Goal: Task Accomplishment & Management: Complete application form

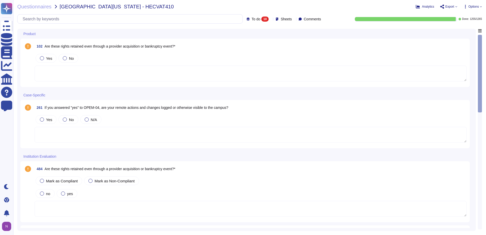
click at [123, 69] on textarea at bounding box center [251, 74] width 432 height 16
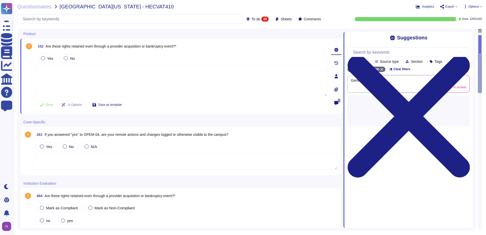
click at [157, 47] on span "Are these rights retained even through a provider acquisition or bankruptcy eve…" at bounding box center [111, 46] width 131 height 4
copy span "Are these rights retained even through a provider acquisition or bankruptcy eve…"
click at [142, 19] on input "text" at bounding box center [131, 19] width 223 height 9
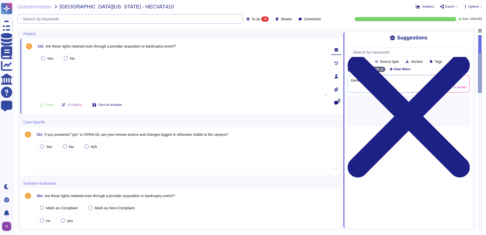
paste input "Are these rights retained even through a provider acquisition or bankruptcy eve…"
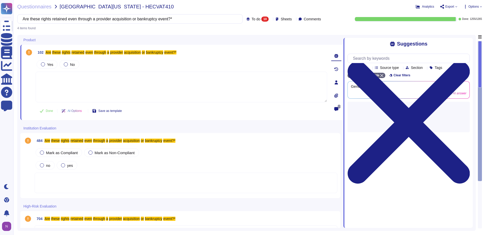
type input "Are these rights retained even through a provider acquisition or bankruptcy eve…"
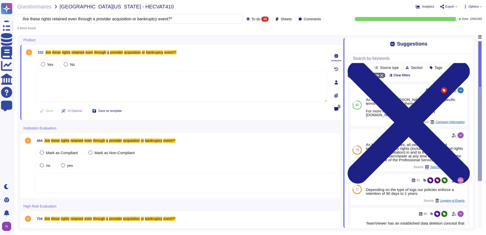
click at [115, 89] on textarea at bounding box center [182, 87] width 292 height 31
paste textarea "Rights to telemetric data? Yes. Rights to collect payment after a bankruptcy fi…"
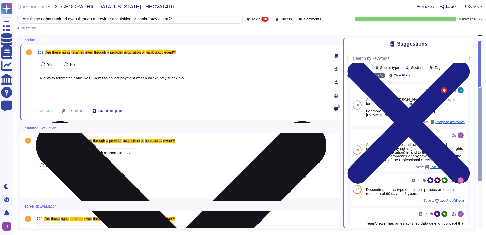
click at [92, 78] on textarea "Rights to telemetric data? Yes. Rights to collect payment after a bankruptcy fi…" at bounding box center [182, 87] width 292 height 31
click at [136, 82] on textarea "Rights to telemetric data? Yes. Rights to collect payment after a bankruptcy fi…" at bounding box center [182, 87] width 292 height 31
drag, startPoint x: 136, startPoint y: 82, endPoint x: 38, endPoint y: 79, distance: 97.7
click at [38, 79] on textarea "Rights to telemetric data? Yes. Rights to collect payment after a bankruptcy fi…" at bounding box center [182, 87] width 292 height 31
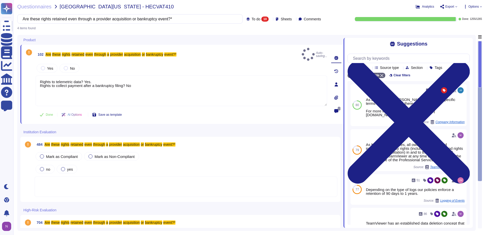
type textarea "Rights to telemetric data? Yes. Rights to collect payment after a bankruptcy fi…"
click at [74, 179] on div at bounding box center [186, 187] width 303 height 20
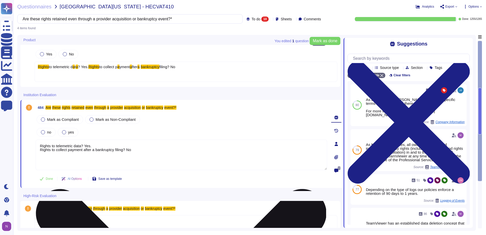
scroll to position [73, 0]
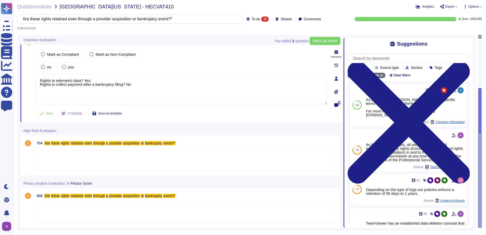
type textarea "Rights to telemetric data? Yes. Rights to collect payment after a bankruptcy fi…"
click at [63, 158] on div at bounding box center [186, 160] width 303 height 20
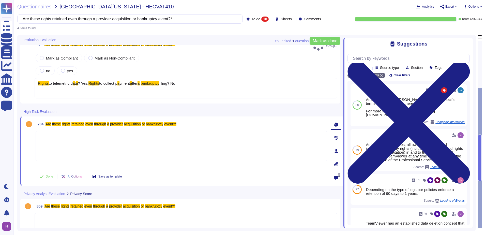
click at [65, 143] on textarea at bounding box center [182, 146] width 292 height 31
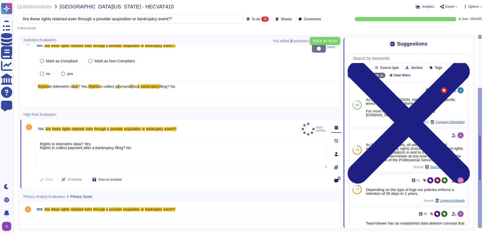
type textarea "Rights to telemetric data? Yes. Rights to collect payment after a bankruptcy fi…"
click at [51, 216] on div at bounding box center [186, 226] width 303 height 20
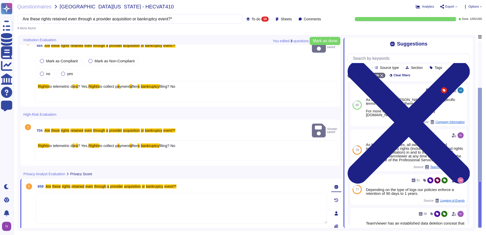
click at [59, 193] on textarea at bounding box center [182, 208] width 292 height 31
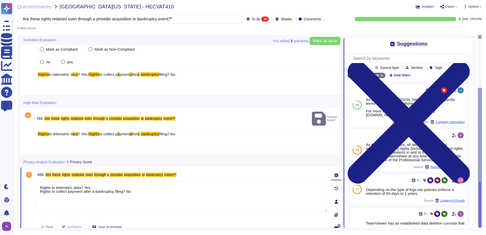
scroll to position [79, 0]
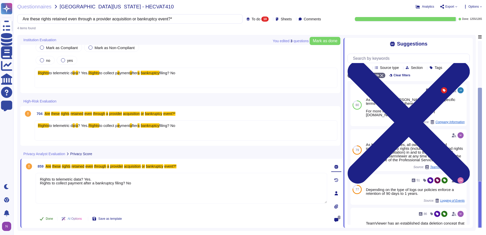
type textarea "Rights to telemetric data? Yes. Rights to collect payment after a bankruptcy fi…"
click at [49, 219] on span "Done" at bounding box center [49, 218] width 7 height 3
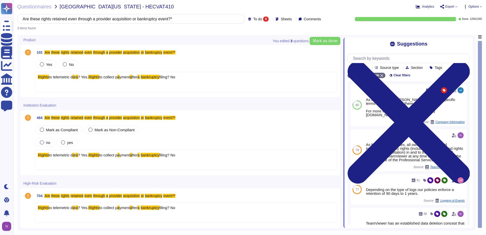
scroll to position [0, 0]
click at [44, 166] on div "Rights to telemetric d a t a ? Yes. Rights to collect p a yment a fter a bankru…" at bounding box center [186, 160] width 303 height 20
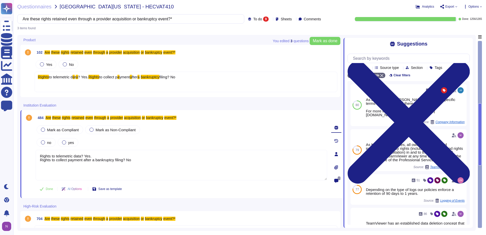
type textarea "Rights to telemetric data? Yes. Rights to collect payment after a bankruptcy fi…"
click at [45, 189] on button "Done" at bounding box center [47, 189] width 22 height 10
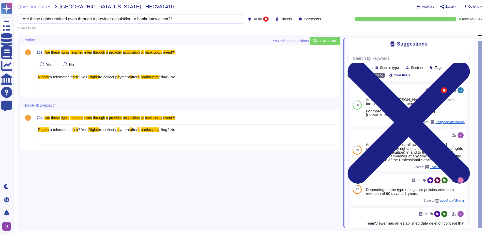
click at [56, 131] on span "to telemetric d" at bounding box center [61, 129] width 24 height 4
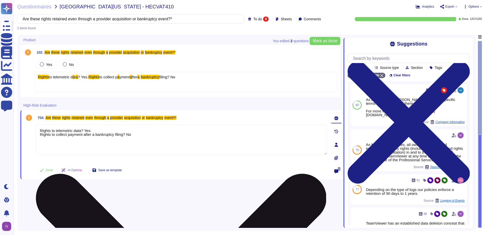
type textarea "Rights to telemetric data? Yes. Rights to collect payment after a bankruptcy fi…"
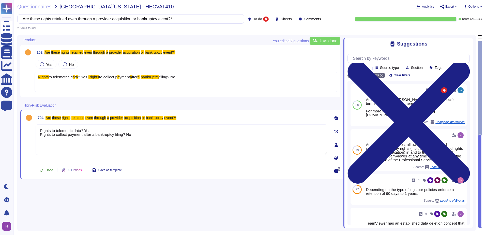
click at [48, 170] on span "Done" at bounding box center [49, 170] width 7 height 3
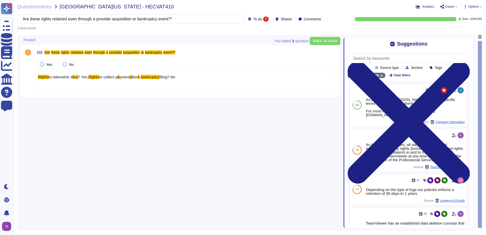
click at [55, 87] on div "Rights to telemetric d a t a ? Yes. Rights to collect p a yment a fter a bankru…" at bounding box center [186, 82] width 303 height 20
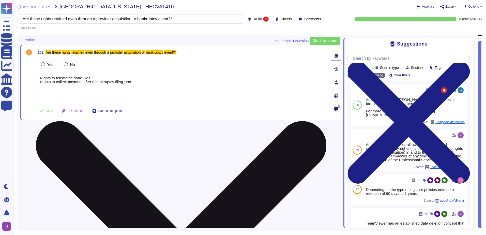
type textarea "Rights to telemetric data? Yes. Rights to collect payment after a bankruptcy fi…"
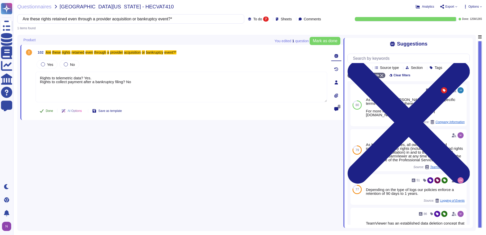
click at [47, 110] on span "Done" at bounding box center [49, 110] width 7 height 3
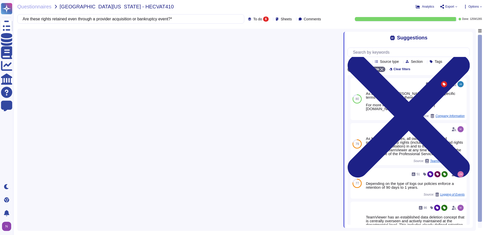
click at [253, 19] on span "To do" at bounding box center [257, 19] width 9 height 4
click at [253, 44] on span "To do" at bounding box center [248, 44] width 9 height 5
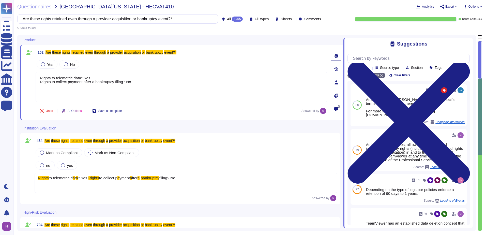
type textarea "Rights to telemetric data? Yes. Rights to collect payment after a bankruptcy fi…"
click at [172, 20] on input "Are these rights retained even through a provider acquisition or bankruptcy eve…" at bounding box center [116, 19] width 193 height 9
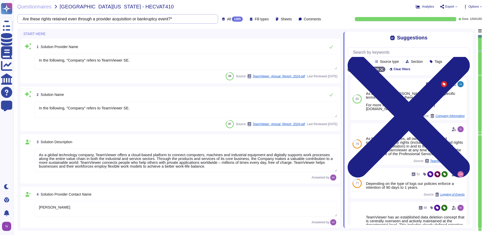
type textarea "In the following, "Company" refers to TeamViewer SE."
type textarea "As a global technology company, TeamViewer offers a cloud-based platform to con…"
type textarea "[PERSON_NAME]"
type textarea "Account Executive"
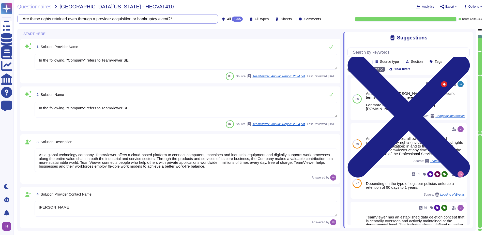
type textarea "[EMAIL_ADDRESS][DOMAIN_NAME]"
type textarea "1 727 647 3589"
type textarea "TeamViewer US. Inc. * [STREET_ADDRESS]"
click at [232, 19] on div "1265" at bounding box center [237, 19] width 11 height 5
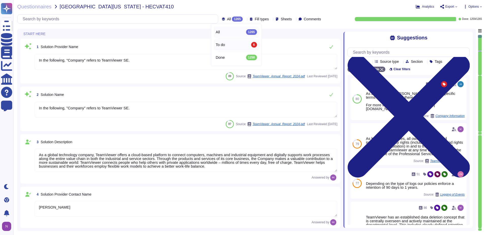
click at [231, 45] on div "To do 6" at bounding box center [236, 45] width 41 height 6
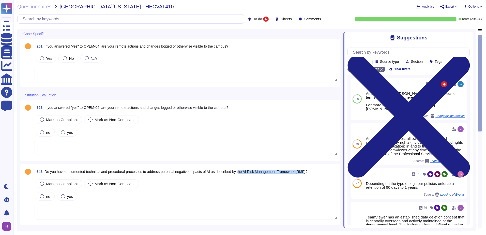
drag, startPoint x: 309, startPoint y: 172, endPoint x: 243, endPoint y: 173, distance: 66.4
click at [243, 173] on span "Do you have documented technical and procedural processes to address potential …" at bounding box center [176, 172] width 263 height 4
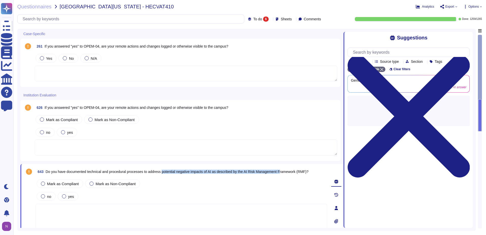
drag, startPoint x: 284, startPoint y: 171, endPoint x: 164, endPoint y: 175, distance: 119.9
click at [164, 175] on span "643 Do you have documented technical and procedural processes to address potent…" at bounding box center [172, 171] width 273 height 9
copy span "potential negative impacts of AI as described by the AI Risk Management F"
click at [121, 18] on input "text" at bounding box center [132, 19] width 224 height 9
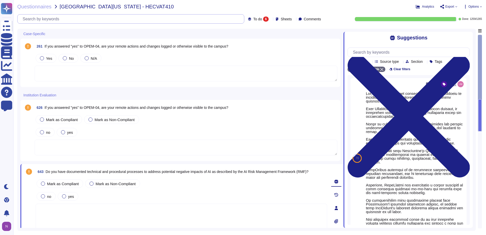
paste input "potential negative impacts of AI as described by the AI Risk Management F"
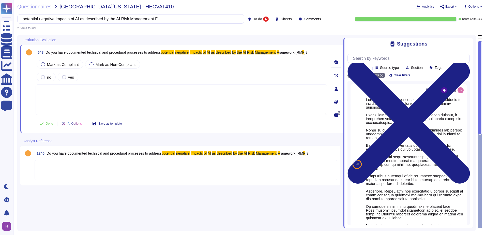
type input "potential negative impacts of AI as described by the AI Risk Management F"
click at [253, 18] on span "To do" at bounding box center [257, 19] width 9 height 4
click at [248, 32] on span "All" at bounding box center [246, 32] width 4 height 5
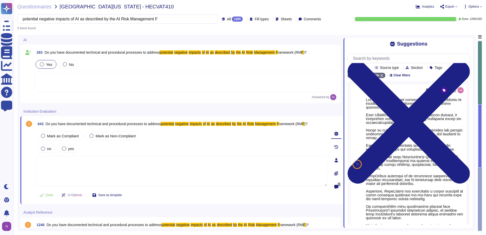
click at [77, 81] on div at bounding box center [186, 82] width 303 height 20
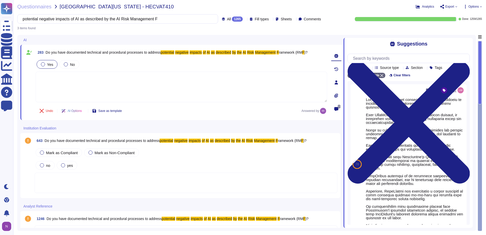
click at [80, 180] on div at bounding box center [186, 183] width 303 height 20
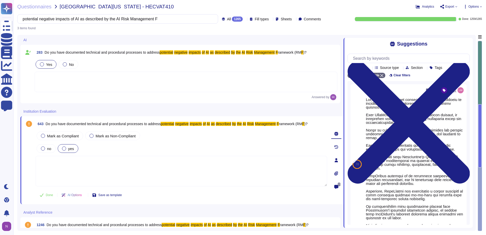
click at [64, 148] on div at bounding box center [64, 149] width 4 height 4
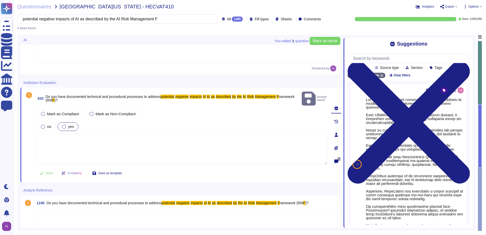
scroll to position [29, 0]
click at [70, 209] on div at bounding box center [186, 219] width 303 height 20
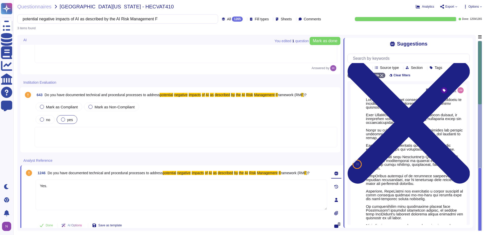
type textarea "Yes."
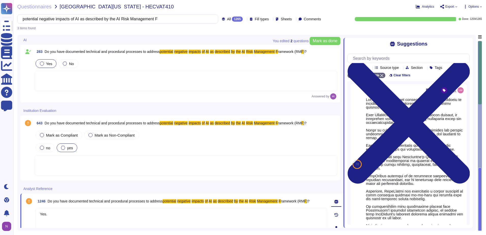
scroll to position [0, 0]
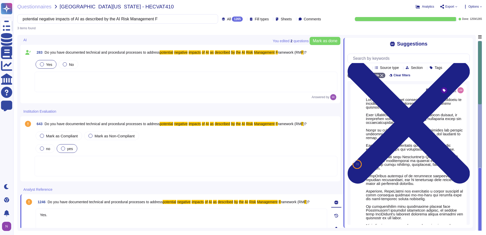
click at [66, 166] on div at bounding box center [186, 166] width 303 height 20
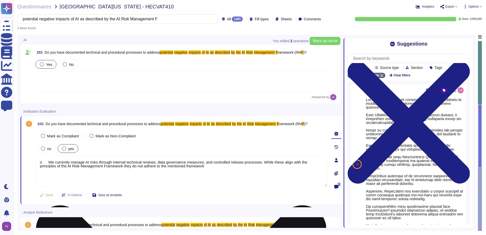
click at [48, 162] on textarea "o We currently manage AI risks through internal technical reviews, data governa…" at bounding box center [182, 171] width 292 height 31
click at [193, 168] on textarea "We currently manage AI risks through internal technical reviews, data governanc…" at bounding box center [182, 171] width 292 height 31
drag, startPoint x: 186, startPoint y: 166, endPoint x: 37, endPoint y: 164, distance: 149.4
click at [37, 164] on textarea "We currently manage AI risks through internal technical reviews, data governanc…" at bounding box center [182, 171] width 292 height 31
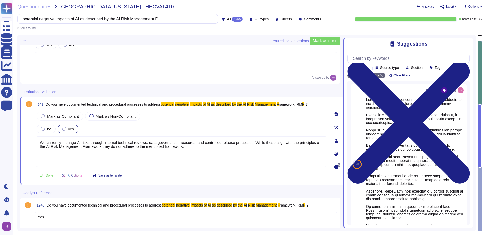
scroll to position [29, 0]
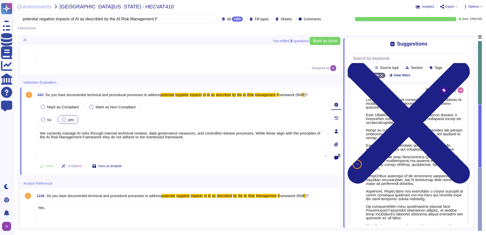
type textarea "We currently manage AI risks through internal technical reviews, data governanc…"
click at [61, 211] on div "Yes." at bounding box center [186, 213] width 303 height 20
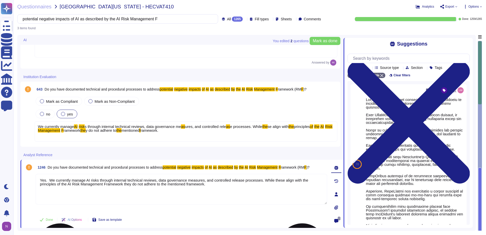
scroll to position [36, 0]
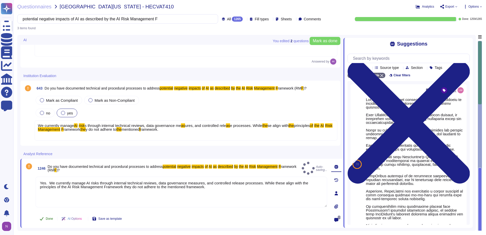
type textarea "Yes. We currently manage AI risks through internal technical reviews, data gove…"
click at [48, 218] on span "Done" at bounding box center [49, 218] width 7 height 3
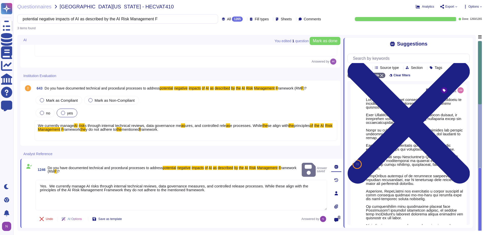
click at [144, 136] on div "We currently manage AI risk s through internal technical reviews, data governan…" at bounding box center [186, 130] width 303 height 20
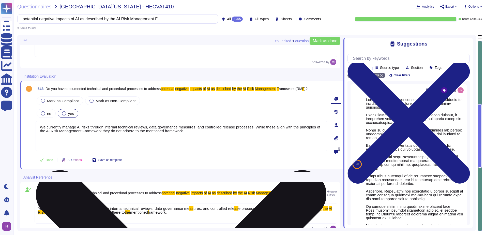
type textarea "We currently manage AI risks through internal technical reviews, data governanc…"
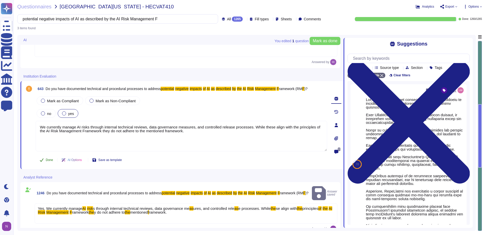
click at [49, 160] on span "Done" at bounding box center [49, 159] width 7 height 3
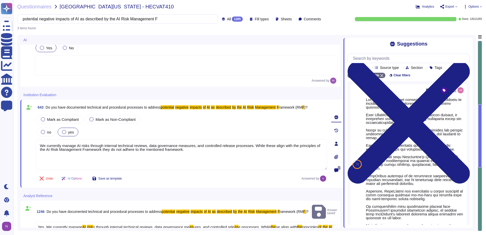
scroll to position [0, 0]
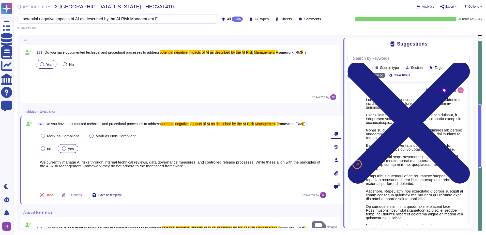
click at [67, 82] on div at bounding box center [186, 82] width 303 height 20
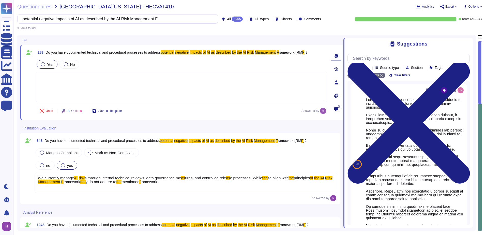
click at [227, 17] on span "All 1265" at bounding box center [235, 19] width 16 height 5
click at [221, 44] on span "To do" at bounding box center [220, 44] width 9 height 5
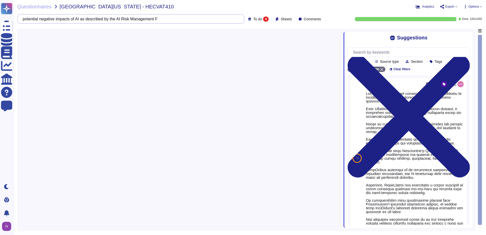
click at [155, 18] on input "potential negative impacts of AI as described by the AI Risk Management F" at bounding box center [129, 19] width 219 height 9
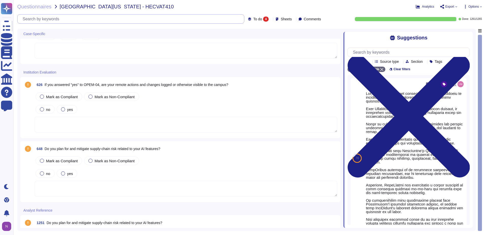
scroll to position [46, 0]
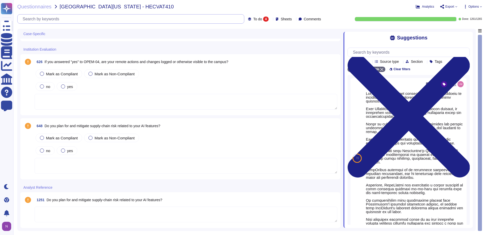
click at [67, 20] on input "text" at bounding box center [132, 19] width 224 height 9
paste input "o We currently manage supply-chain risks for AI features through our standard t…"
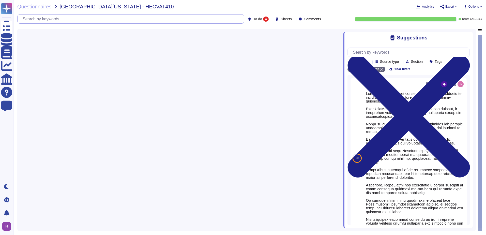
scroll to position [0, 0]
click at [254, 19] on span "To do 4" at bounding box center [261, 19] width 16 height 5
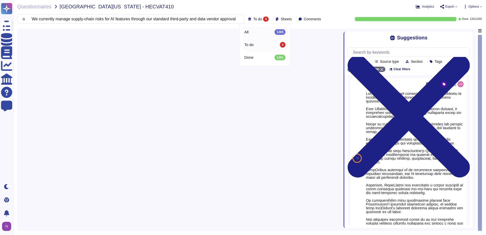
click at [252, 31] on div "All 1265" at bounding box center [264, 32] width 41 height 6
click at [227, 19] on span "All" at bounding box center [229, 19] width 4 height 4
click at [224, 45] on span "To do" at bounding box center [220, 44] width 9 height 5
click at [189, 20] on input "o We currently manage supply-chain risks for AI features through our standard t…" at bounding box center [129, 19] width 219 height 9
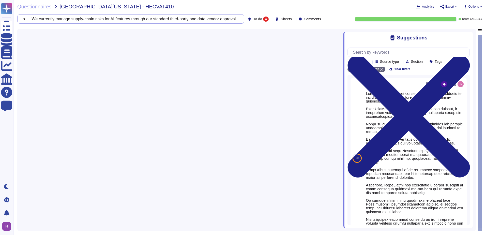
click at [189, 20] on input "o We currently manage supply-chain risks for AI features through our standard t…" at bounding box center [129, 19] width 219 height 9
click at [50, 20] on input "o We currently manage supply-chain risks for AI features through our standard t…" at bounding box center [129, 19] width 219 height 9
click at [37, 20] on input "o We currently manage supply-chain risks for AI features through our standard t…" at bounding box center [129, 19] width 219 height 9
click at [217, 21] on input "We currently manage supply-chain risks for AI features through our standard thi…" at bounding box center [129, 19] width 219 height 9
click at [253, 20] on span "To do" at bounding box center [257, 19] width 9 height 4
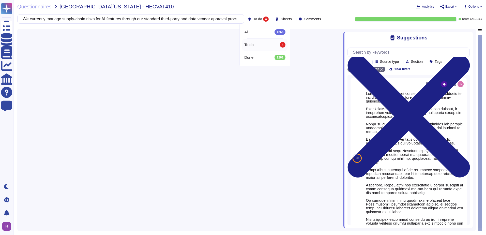
click at [253, 44] on span "To do" at bounding box center [248, 44] width 9 height 5
click at [172, 20] on input "We currently manage supply-chain risks for AI features through our standard thi…" at bounding box center [116, 19] width 193 height 9
click at [169, 19] on input "We currently manage supply-chain risks for AI features through our standard thi…" at bounding box center [116, 19] width 193 height 9
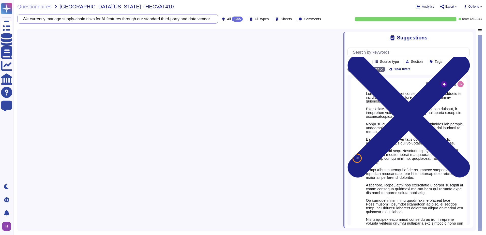
scroll to position [0, 136]
drag, startPoint x: 166, startPoint y: 19, endPoint x: 278, endPoint y: 20, distance: 111.4
click at [278, 20] on div "We currently manage supply-chain risks for AI features through our standard thi…" at bounding box center [170, 18] width 306 height 9
click at [174, 57] on div at bounding box center [181, 128] width 323 height 199
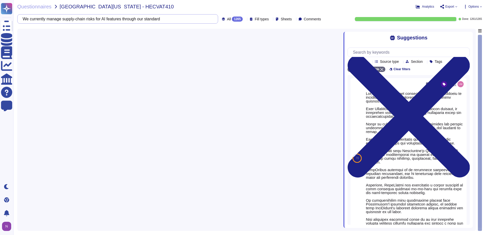
click at [172, 20] on input "We currently manage supply-chain risks for AI features through our standard" at bounding box center [116, 19] width 193 height 9
click at [107, 19] on input "We currently manage supply-chain risks for AI features through our standard" at bounding box center [116, 19] width 193 height 9
click at [106, 19] on input "We currently manage supply-chain risks for AI features through our standard" at bounding box center [116, 19] width 193 height 9
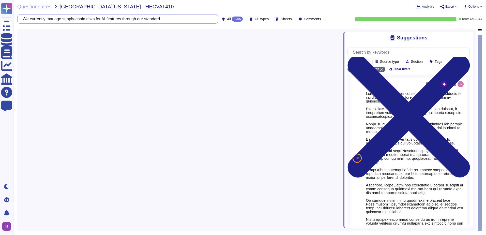
paste input "currently manage supply-chain risks for AI features through our standard third-…"
type input "currently manage supply-chain risks for AI features through our standard third-…"
click at [232, 17] on div "1265" at bounding box center [237, 19] width 11 height 5
click at [222, 46] on span "To do" at bounding box center [220, 44] width 9 height 5
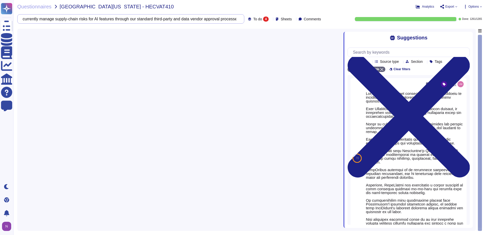
click at [215, 20] on input "currently manage supply-chain risks for AI features through our standard third-…" at bounding box center [129, 19] width 219 height 9
click at [213, 19] on input "currently manage supply-chain risks for AI features through our standard third-…" at bounding box center [129, 19] width 219 height 9
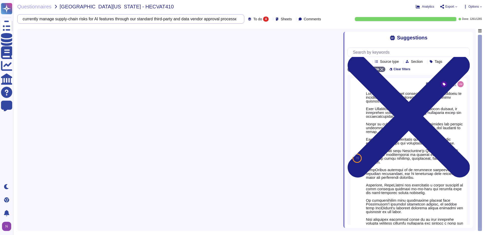
click at [213, 19] on input "currently manage supply-chain risks for AI features through our standard third-…" at bounding box center [129, 19] width 219 height 9
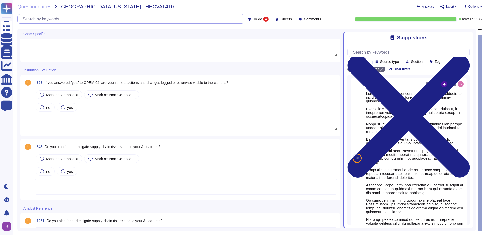
scroll to position [46, 0]
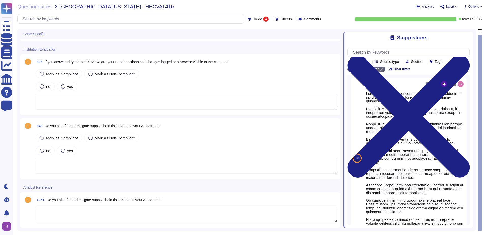
click at [66, 170] on textarea at bounding box center [186, 166] width 303 height 16
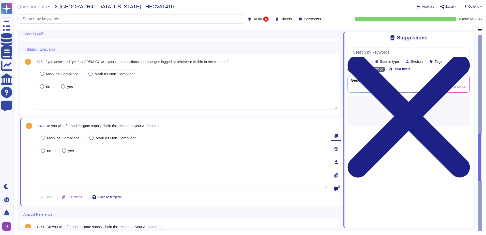
paste textarea "o We currently manage supply-chain risks for AI features through our standard t…"
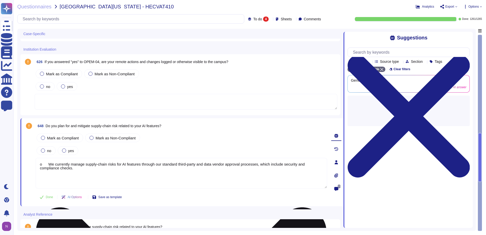
click at [49, 164] on textarea "o We currently manage supply-chain risks for AI features through our standard t…" at bounding box center [182, 173] width 292 height 31
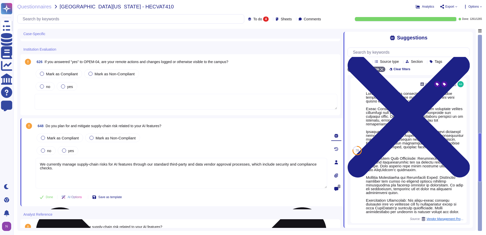
click at [56, 171] on textarea "We currently manage supply-chain risks for AI features through our standard thi…" at bounding box center [182, 173] width 292 height 31
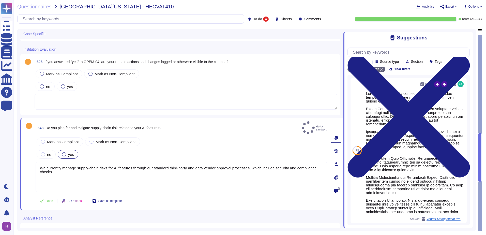
type textarea "We currently manage supply-chain risks for AI features through our standard thi…"
click at [63, 152] on div at bounding box center [64, 154] width 4 height 4
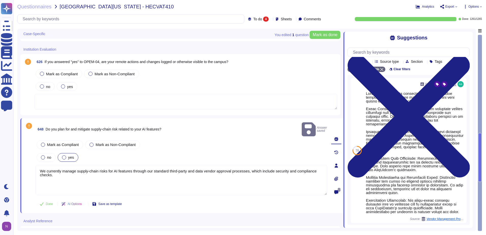
click at [66, 155] on label "yes" at bounding box center [68, 157] width 12 height 4
drag, startPoint x: 55, startPoint y: 169, endPoint x: 34, endPoint y: 164, distance: 22.6
click at [34, 164] on div "648 Do you plan for and mitigate supply-chain risk related to your AI features?…" at bounding box center [175, 165] width 303 height 89
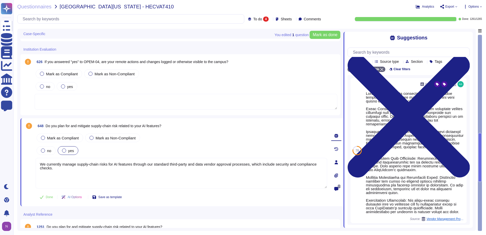
scroll to position [70, 0]
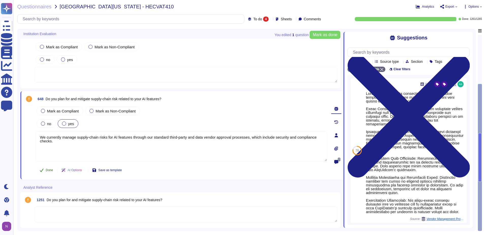
click at [48, 170] on span "Done" at bounding box center [49, 170] width 7 height 3
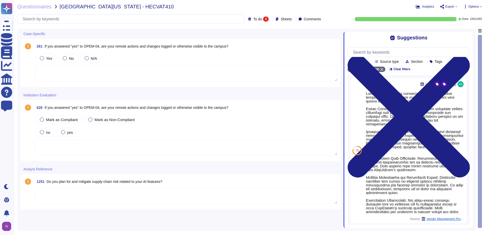
scroll to position [0, 0]
click at [61, 198] on textarea at bounding box center [186, 196] width 303 height 16
paste textarea "We currently manage supply-chain risks for AI features through our standard thi…"
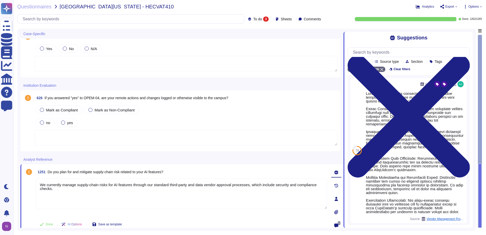
scroll to position [15, 0]
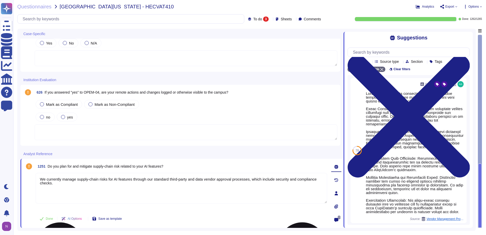
click at [40, 179] on textarea "We currently manage supply-chain risks for AI features through our standard thi…" at bounding box center [182, 188] width 292 height 31
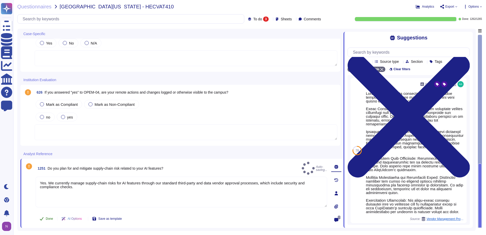
type textarea "Yes. We currently manage supply-chain risks for AI features through our standar…"
click at [46, 219] on button "Done" at bounding box center [47, 219] width 22 height 10
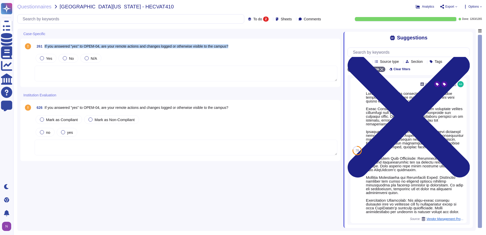
drag, startPoint x: 235, startPoint y: 47, endPoint x: 45, endPoint y: 46, distance: 190.3
click at [45, 46] on div "261 If you answered "yes" to OPEM-04, are your remote actions and changes logge…" at bounding box center [186, 46] width 303 height 9
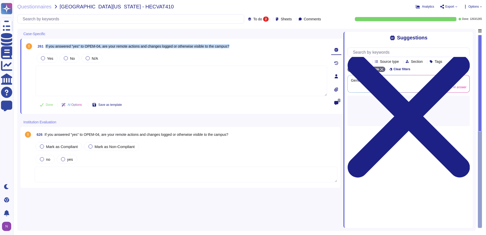
drag, startPoint x: 242, startPoint y: 48, endPoint x: 46, endPoint y: 45, distance: 196.7
click at [46, 45] on div "261 If you answered "yes" to OPEM-04, are your remote actions and changes logge…" at bounding box center [182, 46] width 292 height 9
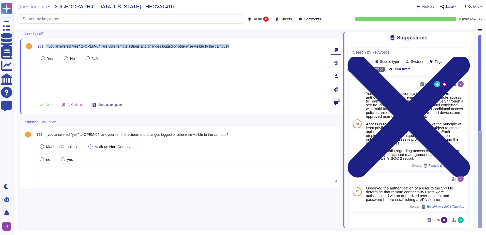
copy span "If you answered "yes" to OPEM-04, are your remote actions and changes logged or…"
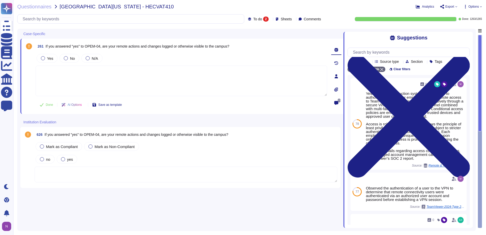
click at [65, 78] on textarea at bounding box center [182, 81] width 292 height 31
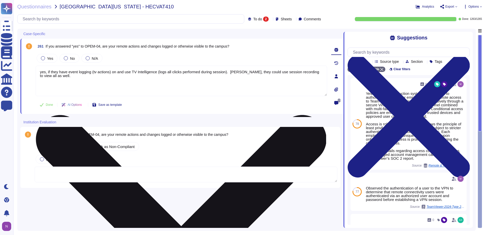
click at [42, 72] on textarea "yes, if they have event logging (tv actions) on and use TV Intelligence (logs a…" at bounding box center [182, 81] width 292 height 31
drag, startPoint x: 110, startPoint y: 72, endPoint x: 91, endPoint y: 72, distance: 19.8
click at [91, 72] on textarea "Yes, if they have event logging (tv actions) on and use TV Intelligence (logs a…" at bounding box center [182, 81] width 292 height 31
click at [114, 72] on textarea "Yes, if they have event logging on and use TV Intelligence (logs all clicks per…" at bounding box center [182, 81] width 292 height 31
drag, startPoint x: 320, startPoint y: 72, endPoint x: 38, endPoint y: 72, distance: 282.4
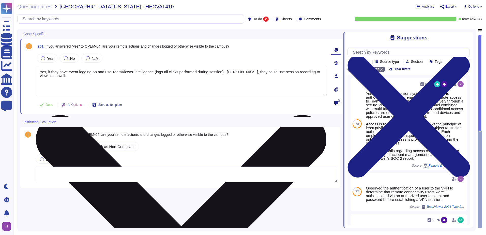
click at [38, 72] on textarea "Yes, if they have event logging on and use TeamViewer Intelligence (logs all cl…" at bounding box center [182, 81] width 292 height 31
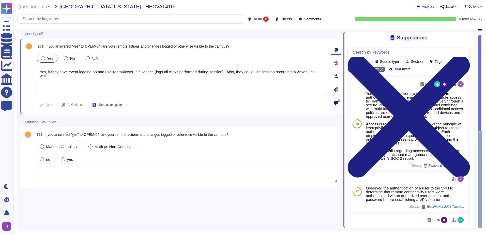
type textarea "Yes, if they have event logging on and use TeamViewer Intelligence (logs all cl…"
click at [43, 57] on div at bounding box center [43, 58] width 4 height 4
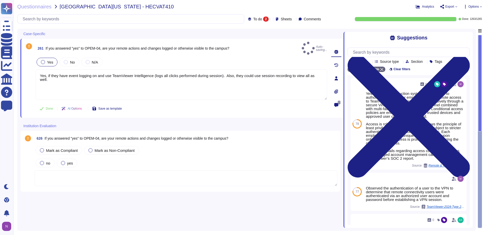
click at [46, 60] on label "Yes" at bounding box center [47, 62] width 12 height 4
click at [45, 60] on div at bounding box center [43, 62] width 4 height 4
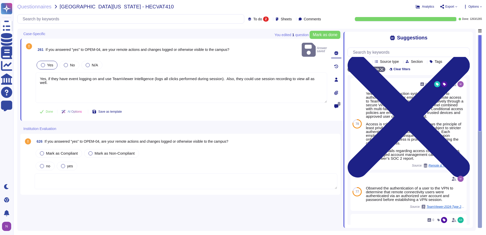
click at [43, 63] on div at bounding box center [43, 65] width 4 height 4
click at [49, 110] on span "Done" at bounding box center [49, 111] width 7 height 3
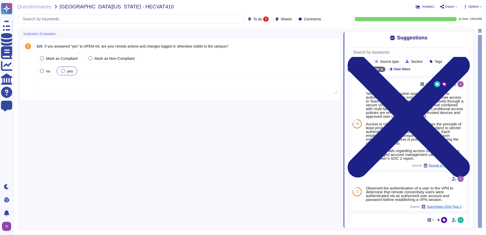
click at [64, 71] on div at bounding box center [63, 71] width 4 height 4
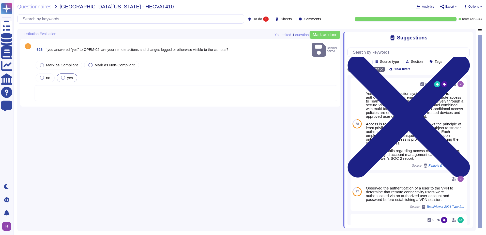
click at [57, 85] on textarea at bounding box center [186, 93] width 303 height 16
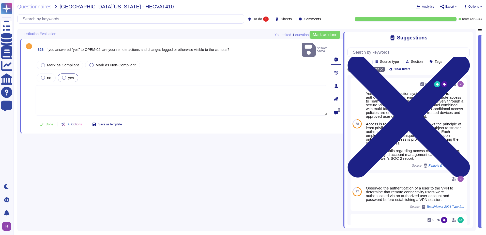
paste textarea "Yes, if they have event logging on and use TeamViewer Intelligence (logs all cl…"
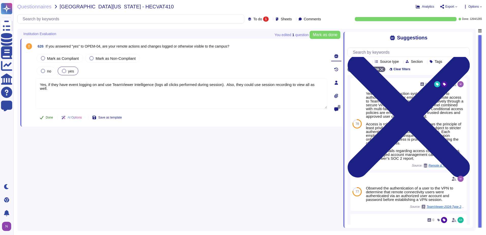
type textarea "Yes, if they have event logging on and use TeamViewer Intelligence (logs all cl…"
click at [49, 118] on span "Done" at bounding box center [49, 117] width 7 height 3
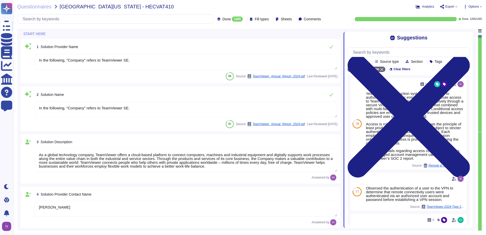
type textarea "In the following, "Company" refers to TeamViewer SE."
type textarea "As a global technology company, TeamViewer offers a cloud-based platform to con…"
type textarea "[PERSON_NAME]"
type textarea "Account Executive"
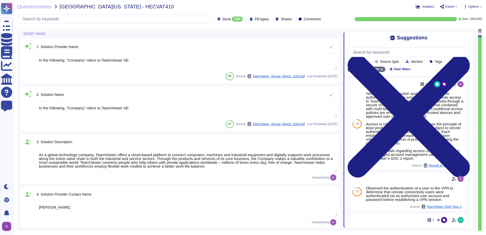
type textarea "[EMAIL_ADDRESS][DOMAIN_NAME]"
type textarea "1 727 647 3589"
type textarea "TeamViewer US. Inc. * [STREET_ADDRESS]"
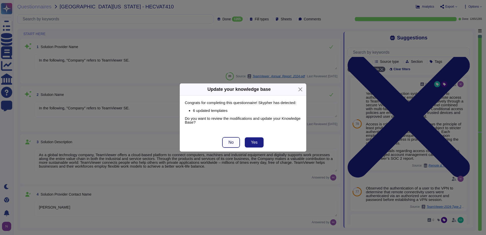
click at [234, 144] on span "No" at bounding box center [231, 142] width 5 height 4
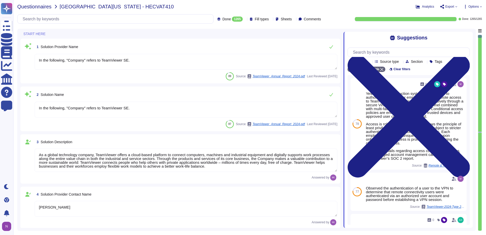
click at [34, 6] on span "Questionnaires" at bounding box center [34, 6] width 34 height 5
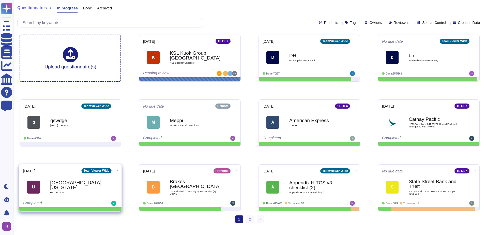
click at [117, 170] on icon at bounding box center [117, 170] width 1 height 1
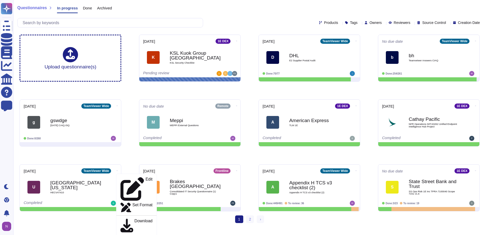
click at [82, 219] on div "1 (current) 2 › Next" at bounding box center [249, 221] width 473 height 12
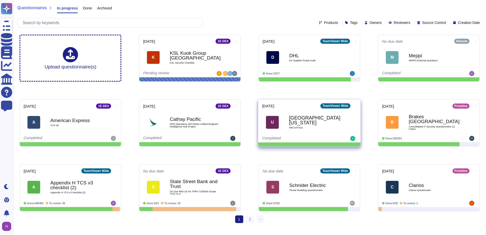
click at [356, 105] on icon at bounding box center [356, 105] width 1 height 1
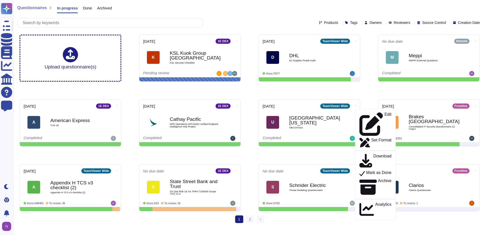
click at [416, 152] on div "Upload questionnaire(s) 2025-10-15 1E DEX K KSL Kuok Group Singapore KSL Securi…" at bounding box center [250, 123] width 469 height 185
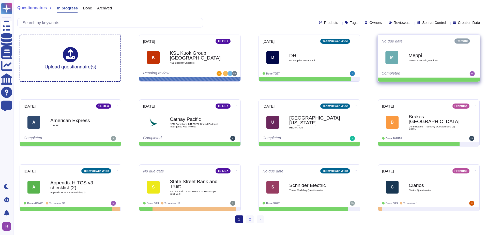
click at [476, 40] on icon at bounding box center [476, 40] width 1 height 1
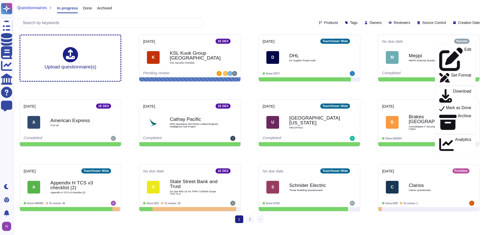
click at [370, 93] on div "Upload questionnaire(s) 2025-10-15 1E DEX K KSL Kuok Group Singapore KSL Securi…" at bounding box center [250, 123] width 469 height 185
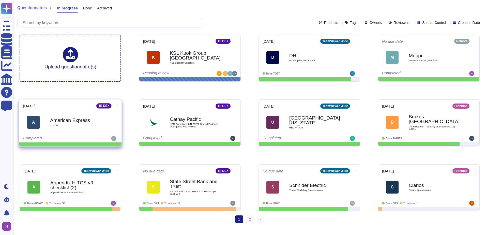
click at [117, 105] on icon at bounding box center [117, 105] width 1 height 1
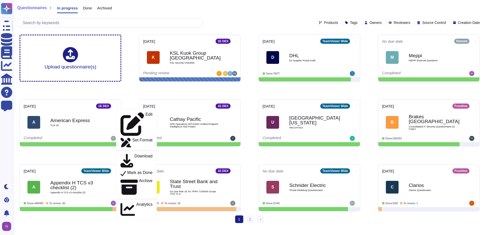
click at [206, 152] on div "Upload questionnaire(s) 2025-10-15 1E DEX K KSL Kuok Group Singapore KSL Securi…" at bounding box center [250, 123] width 469 height 185
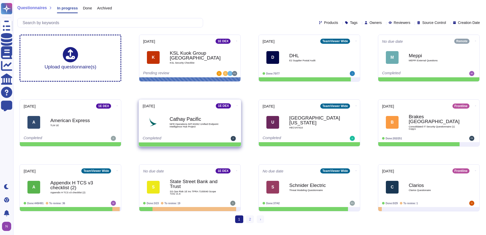
click at [237, 105] on icon at bounding box center [237, 105] width 1 height 1
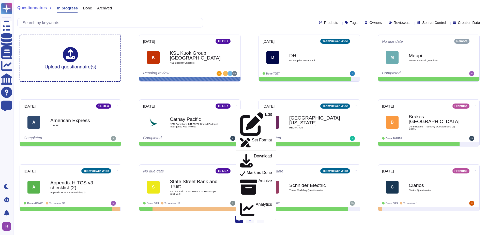
click at [190, 156] on div "Upload questionnaire(s) 2025-10-15 1E DEX K KSL Kuok Group Singapore KSL Securi…" at bounding box center [250, 123] width 469 height 185
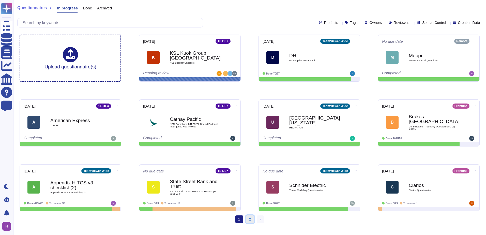
click at [249, 220] on link "2" at bounding box center [250, 219] width 8 height 8
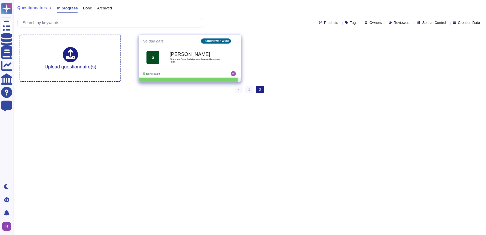
click at [236, 38] on span at bounding box center [237, 40] width 2 height 5
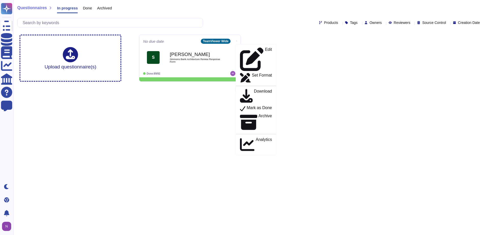
click at [221, 21] on div "Products Tags Owners Reviewers Source Control Creation Date" at bounding box center [249, 22] width 465 height 9
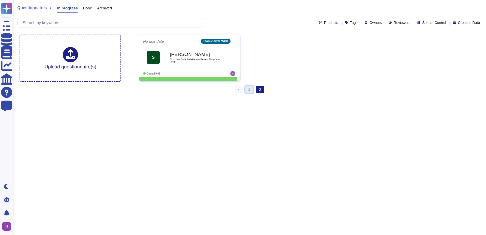
click at [248, 87] on link "1" at bounding box center [249, 90] width 8 height 8
